Goal: Information Seeking & Learning: Learn about a topic

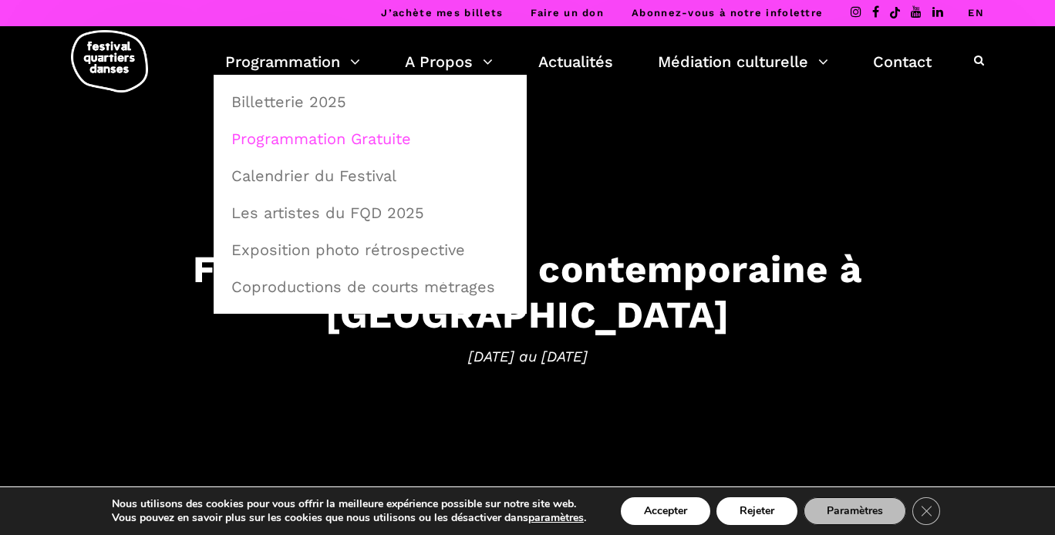
click at [311, 135] on link "Programmation Gratuite" at bounding box center [370, 138] width 296 height 35
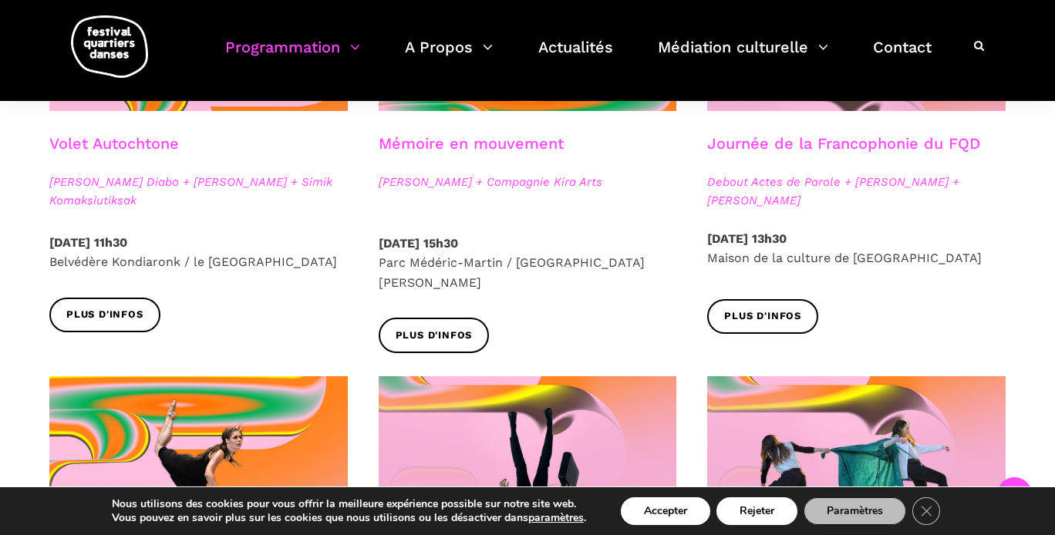
scroll to position [1016, 0]
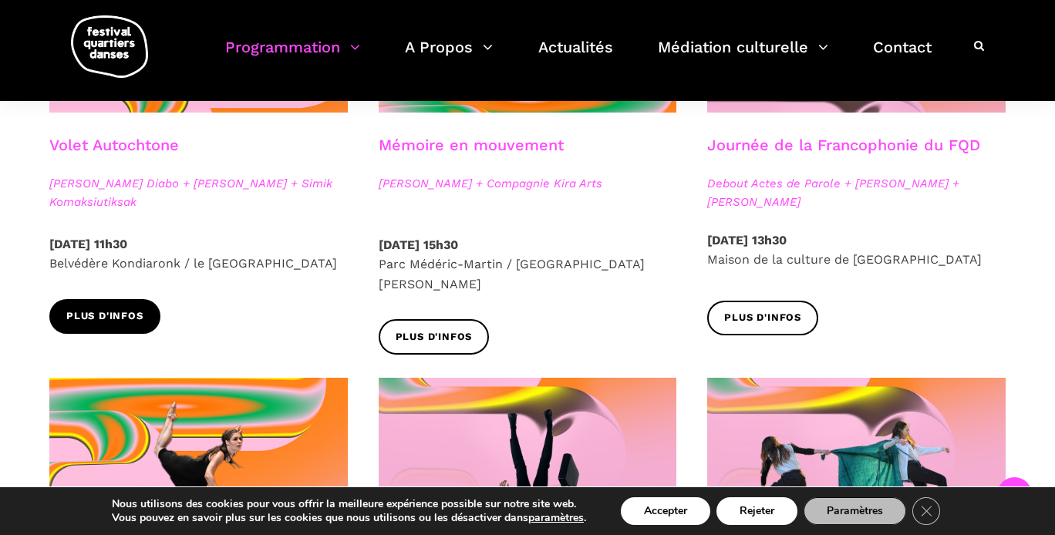
click at [108, 322] on span "Plus d'infos" at bounding box center [104, 316] width 77 height 16
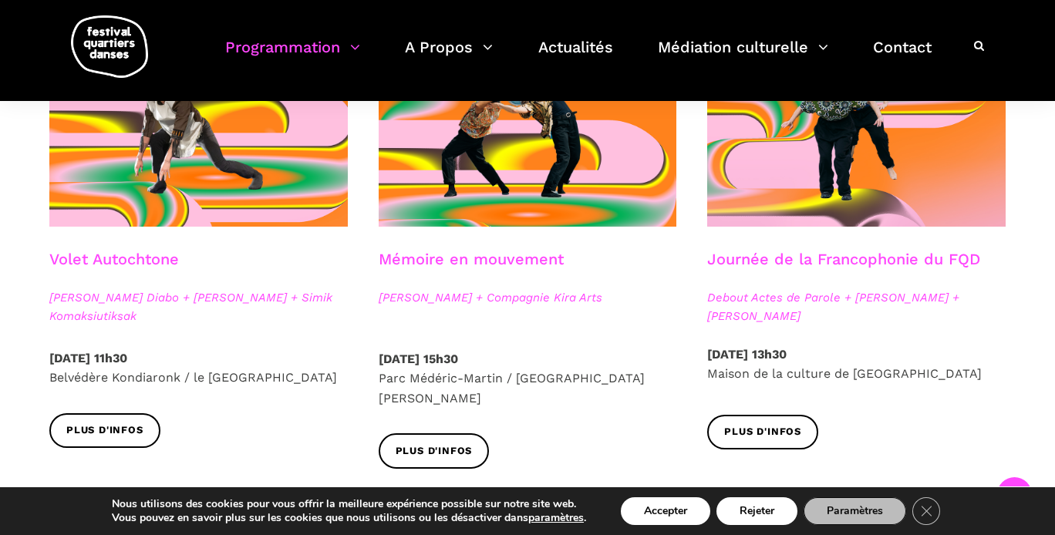
scroll to position [904, 0]
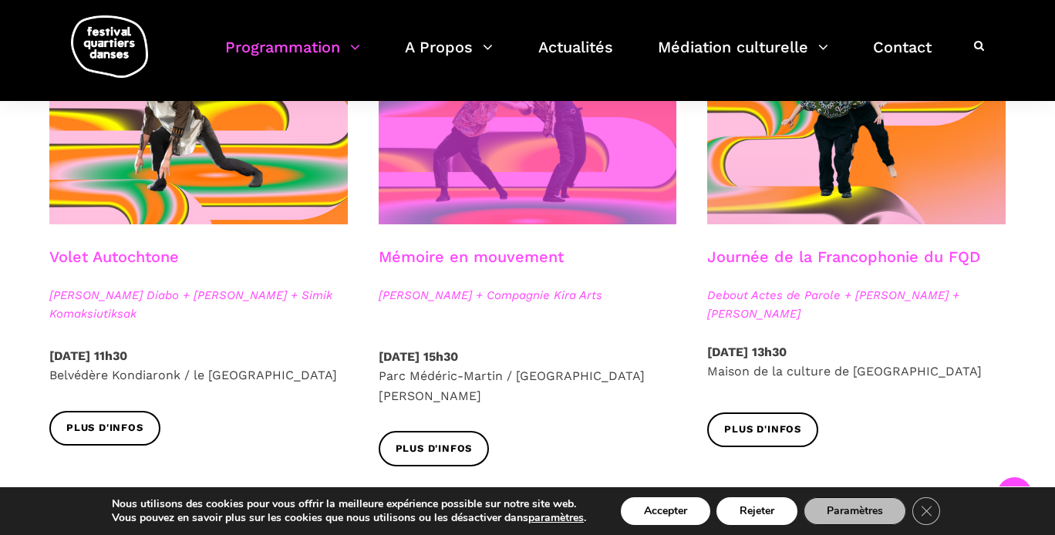
click at [477, 180] on span at bounding box center [528, 125] width 298 height 200
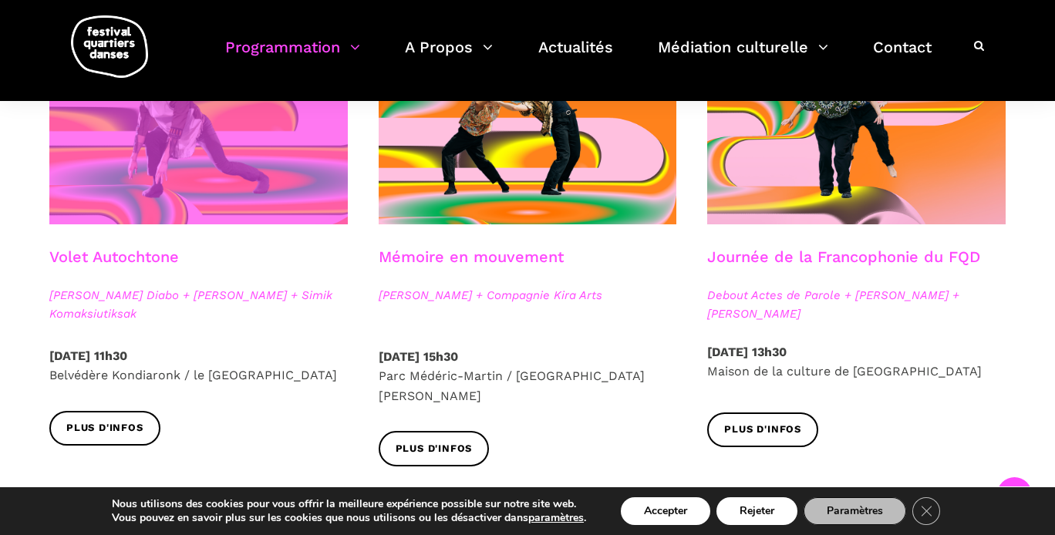
click at [234, 157] on span at bounding box center [198, 125] width 298 height 200
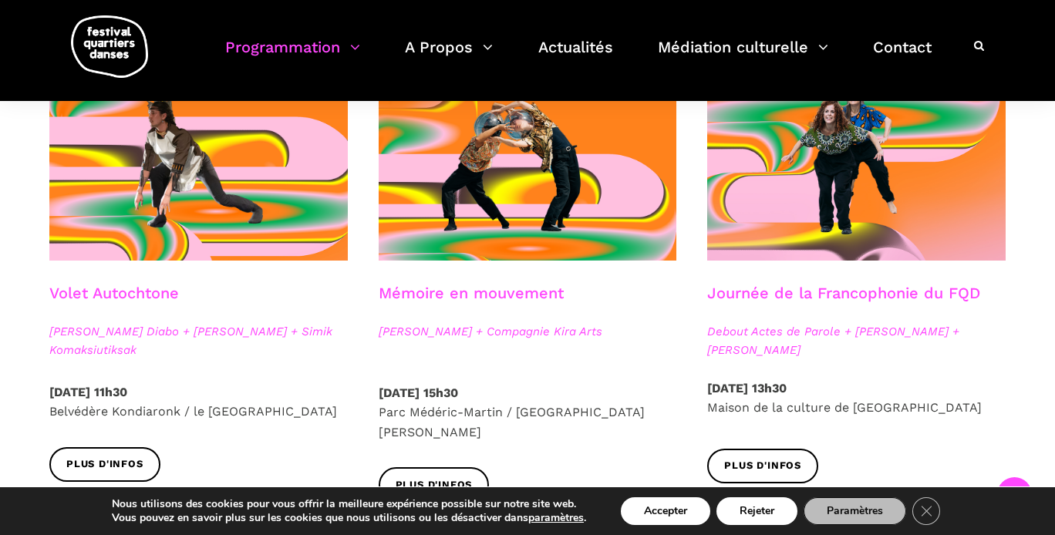
scroll to position [863, 0]
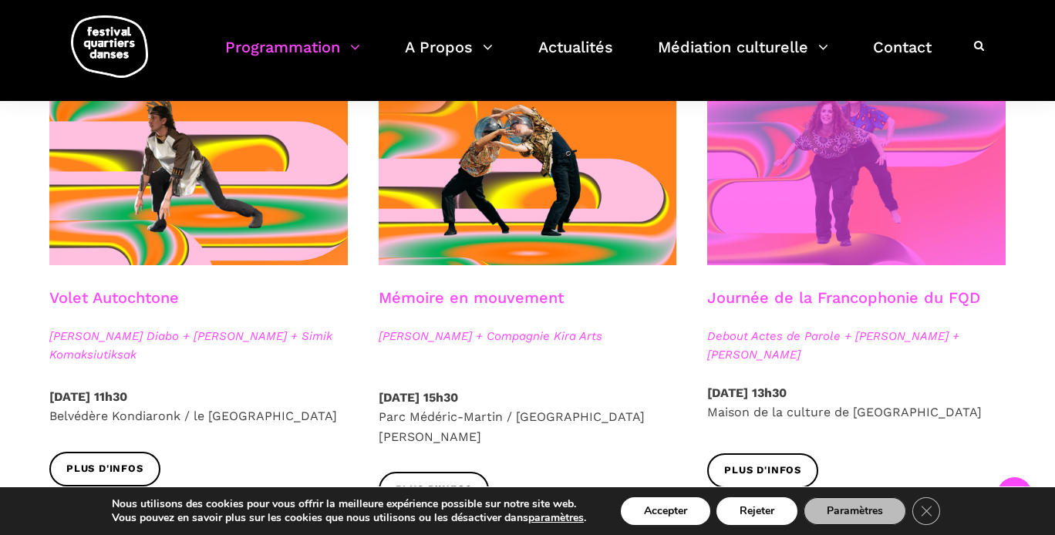
click at [790, 190] on span at bounding box center [856, 166] width 298 height 200
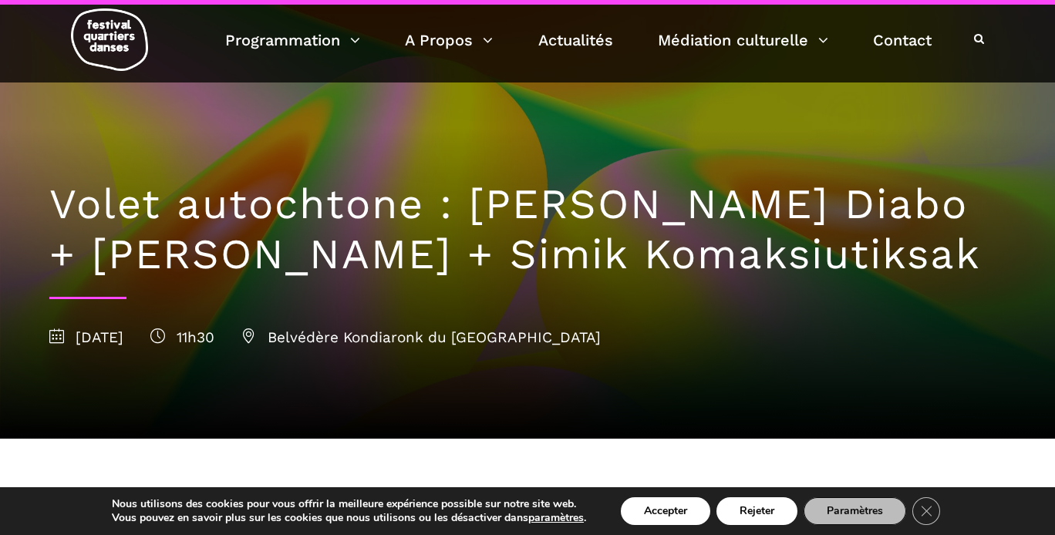
scroll to position [19, 0]
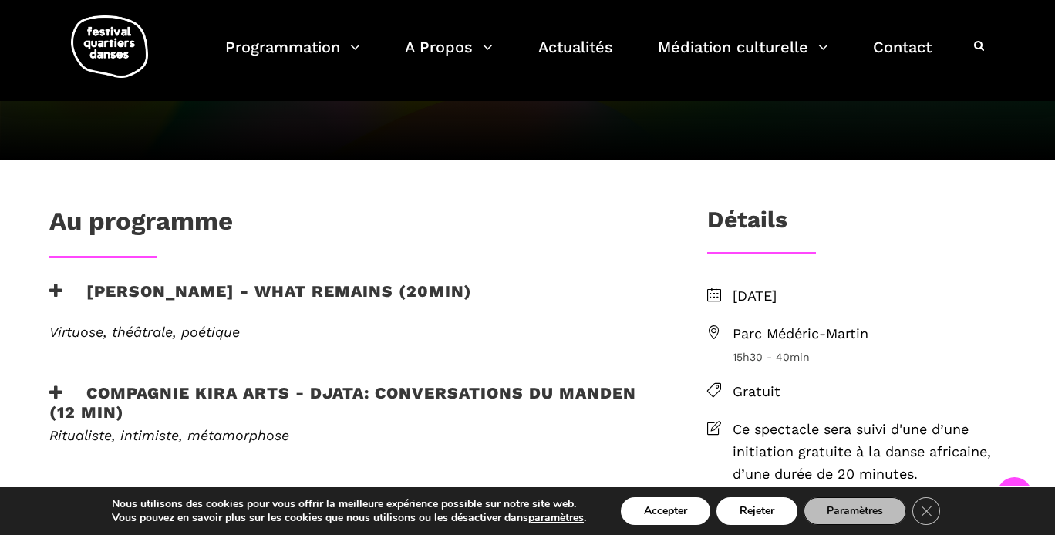
scroll to position [291, 0]
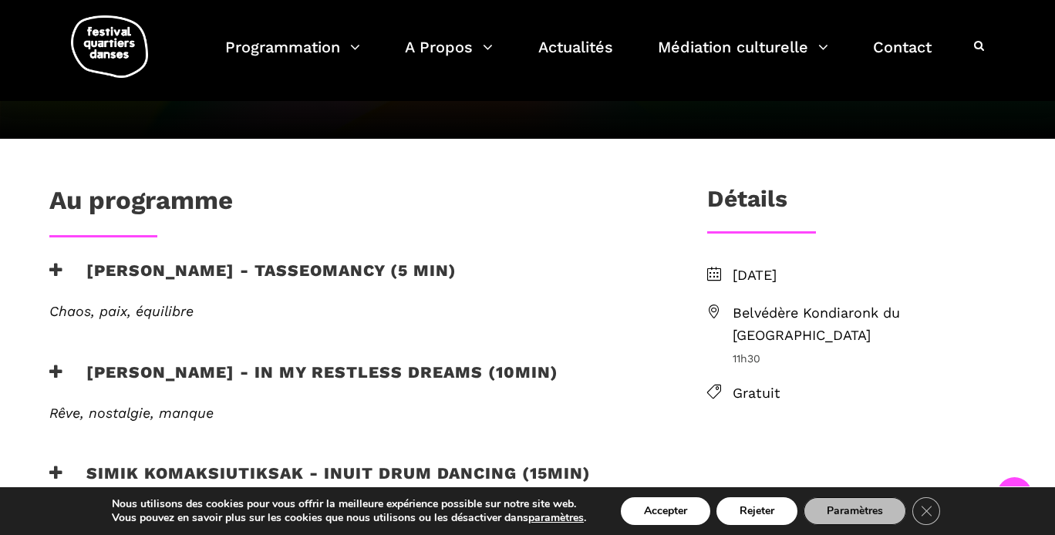
scroll to position [328, 0]
